Goal: Task Accomplishment & Management: Manage account settings

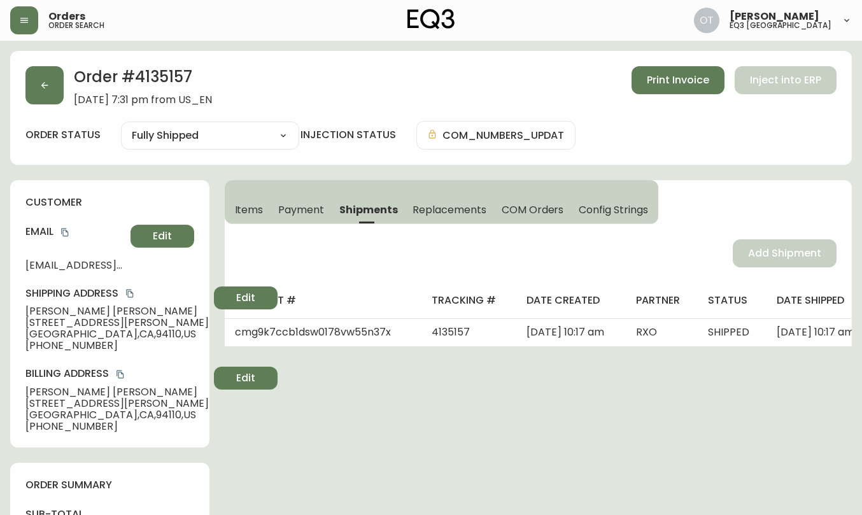
select select "FULLY_SHIPPED"
click at [45, 94] on button "button" at bounding box center [44, 85] width 38 height 38
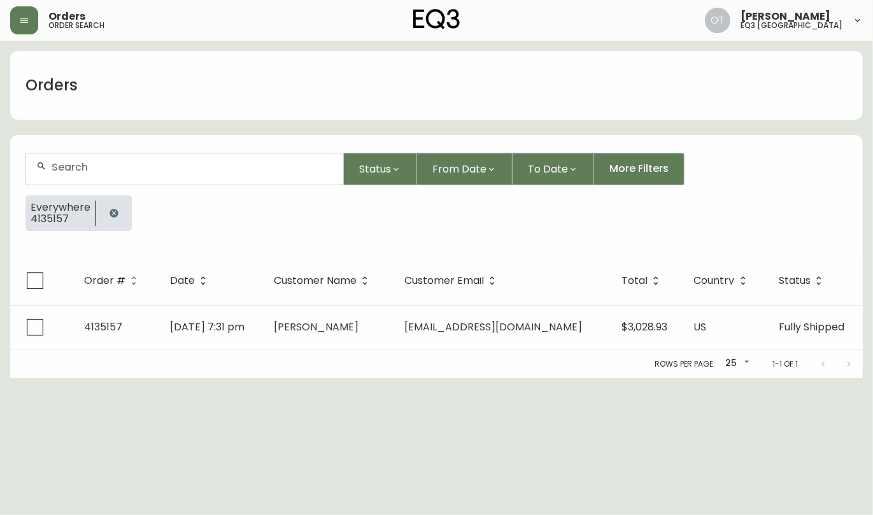
click at [122, 175] on div at bounding box center [184, 168] width 317 height 31
paste input "4134795"
type input "4134795"
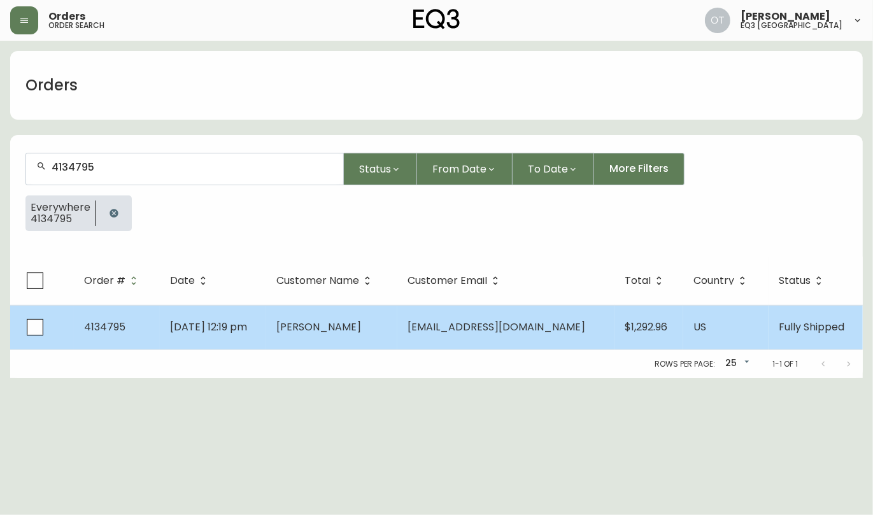
click at [122, 329] on span "4134795" at bounding box center [104, 327] width 41 height 15
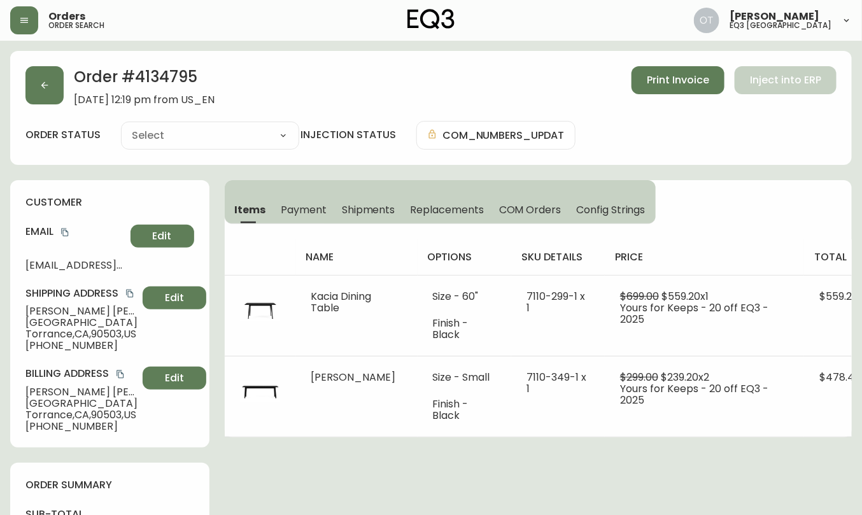
type input "Fully Shipped"
select select "FULLY_SHIPPED"
click at [138, 328] on div "Shipping Address [PERSON_NAME] [STREET_ADDRESS][PERSON_NAME] [PHONE_NUMBER] Edit" at bounding box center [109, 319] width 169 height 65
click at [130, 264] on div "Email [EMAIL_ADDRESS][DOMAIN_NAME] Edit" at bounding box center [109, 248] width 169 height 46
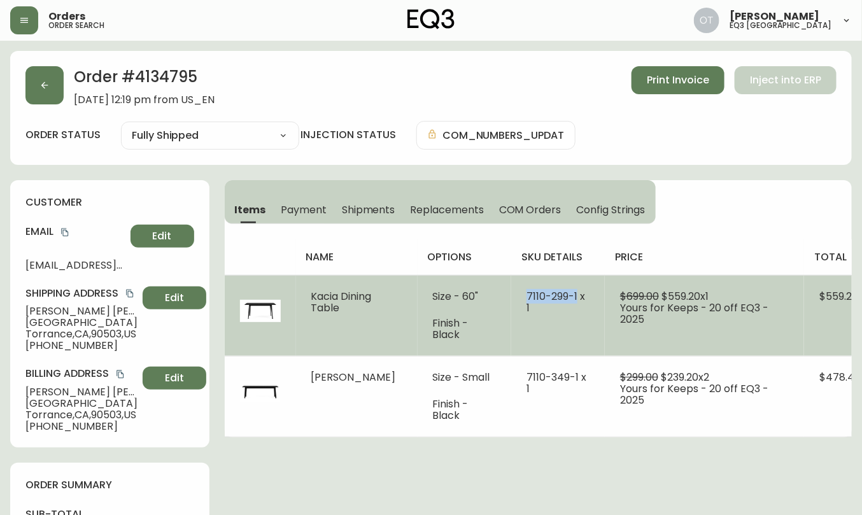
drag, startPoint x: 526, startPoint y: 293, endPoint x: 579, endPoint y: 299, distance: 53.8
click at [579, 299] on td "7110-299-1 x 1" at bounding box center [558, 315] width 94 height 81
copy span "[PHONE_NUMBER]"
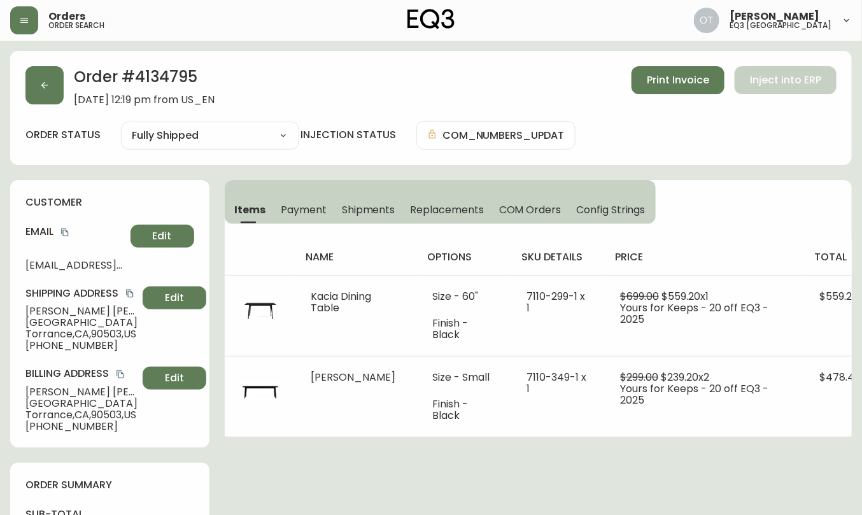
click at [166, 82] on h2 "Order # 4134795" at bounding box center [144, 80] width 141 height 28
copy h2 "4134795"
click at [379, 211] on span "Shipments" at bounding box center [368, 209] width 53 height 13
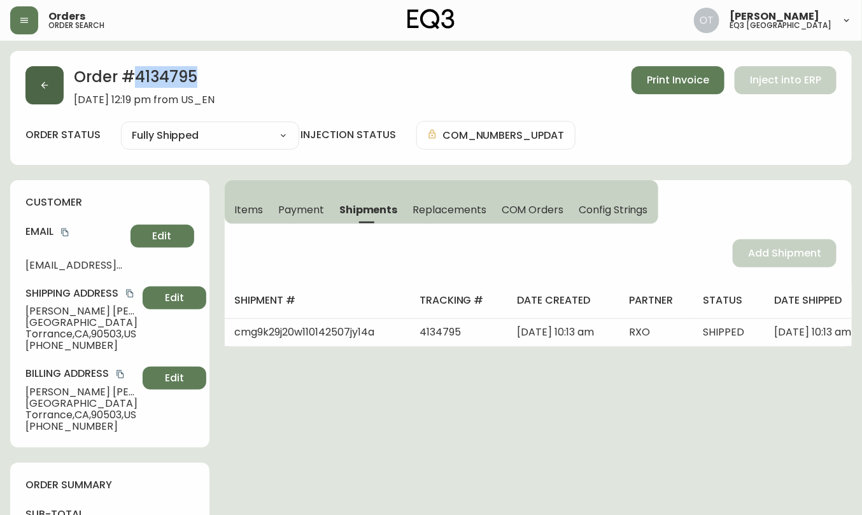
click at [43, 85] on icon "button" at bounding box center [44, 85] width 7 height 7
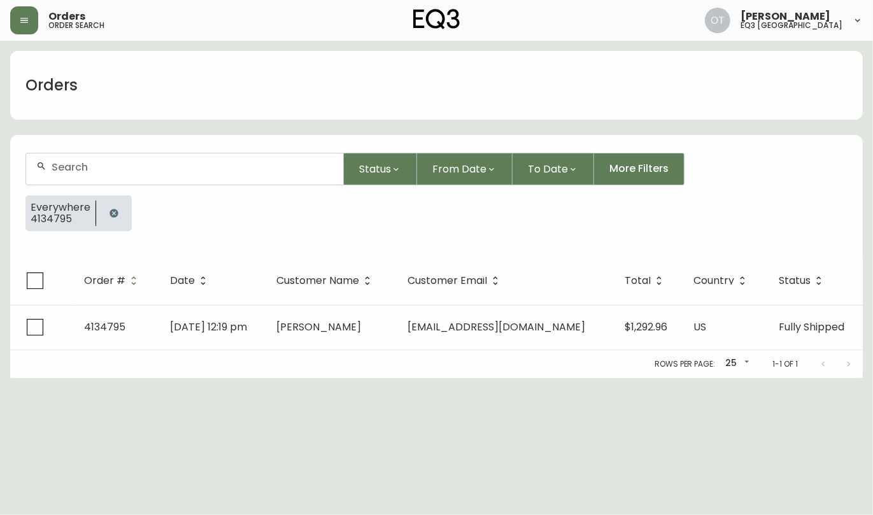
click at [108, 175] on div at bounding box center [184, 168] width 317 height 31
paste input "4125276"
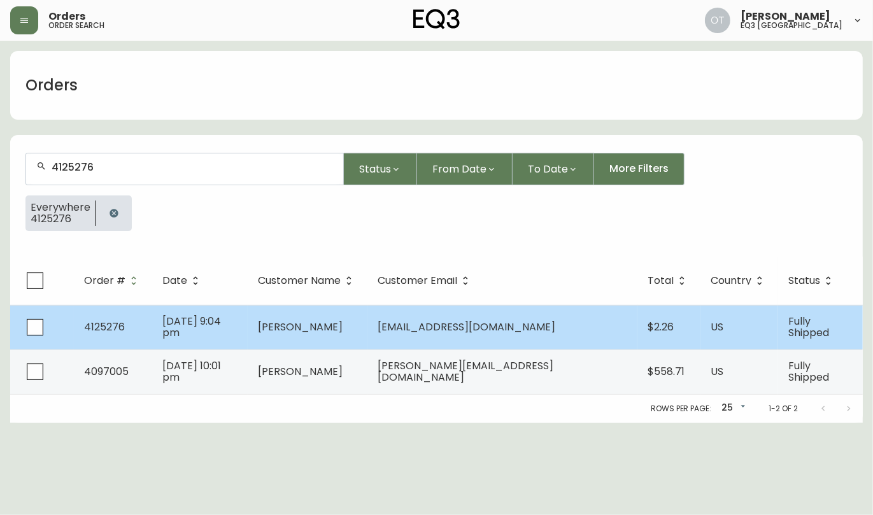
type input "4125276"
click at [130, 331] on td "4125276" at bounding box center [113, 327] width 78 height 45
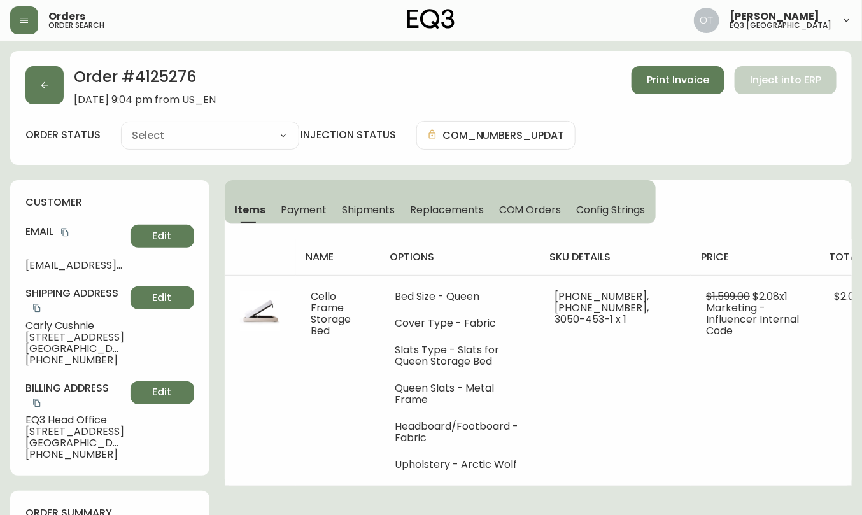
type input "Fully Shipped"
select select "FULLY_SHIPPED"
